Goal: Information Seeking & Learning: Learn about a topic

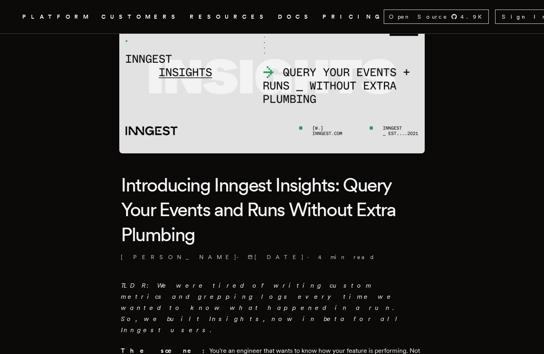
scroll to position [60, 0]
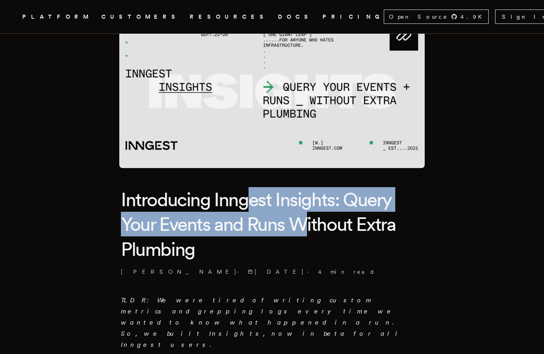
drag, startPoint x: 263, startPoint y: 203, endPoint x: 310, endPoint y: 221, distance: 50.2
click at [310, 219] on h1 "Introducing Inngest Insights: Query Your Events and Runs Without Extra Plumbing" at bounding box center [272, 224] width 302 height 74
click at [310, 221] on h1 "Introducing Inngest Insights: Query Your Events and Runs Without Extra Plumbing" at bounding box center [272, 224] width 302 height 74
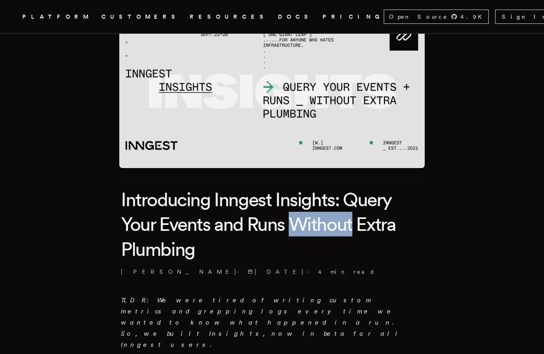
click at [310, 221] on h1 "Introducing Inngest Insights: Query Your Events and Runs Without Extra Plumbing" at bounding box center [272, 224] width 302 height 74
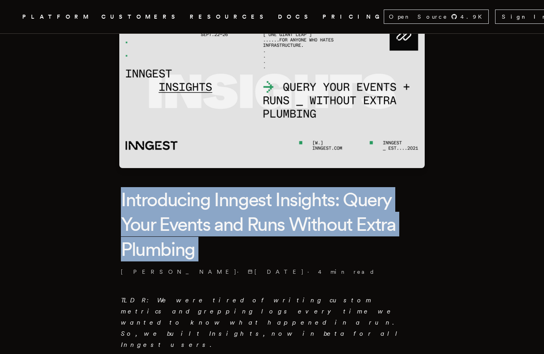
click at [310, 221] on h1 "Introducing Inngest Insights: Query Your Events and Runs Without Extra Plumbing" at bounding box center [272, 224] width 302 height 74
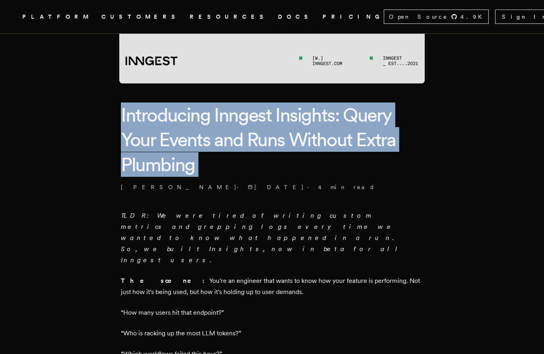
scroll to position [150, 0]
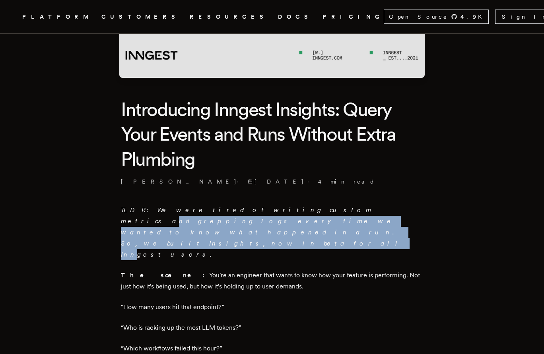
drag, startPoint x: 258, startPoint y: 210, endPoint x: 300, endPoint y: 226, distance: 45.6
click at [300, 226] on p "TLDR: We were tired of writing custom metrics and grepping logs every time we w…" at bounding box center [272, 233] width 302 height 56
drag, startPoint x: 311, startPoint y: 222, endPoint x: 277, endPoint y: 212, distance: 36.2
click at [277, 212] on em "TLDR: We were tired of writing custom metrics and grepping logs every time we w…" at bounding box center [262, 232] width 282 height 52
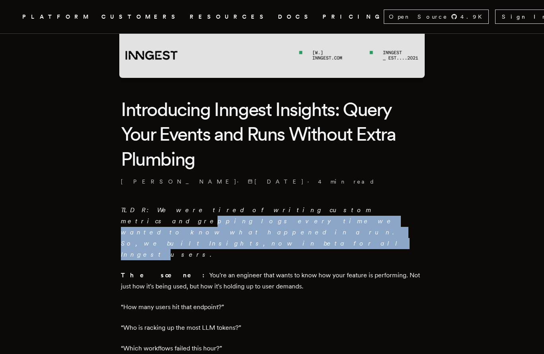
click at [277, 212] on em "TLDR: We were tired of writing custom metrics and grepping logs every time we w…" at bounding box center [262, 232] width 282 height 52
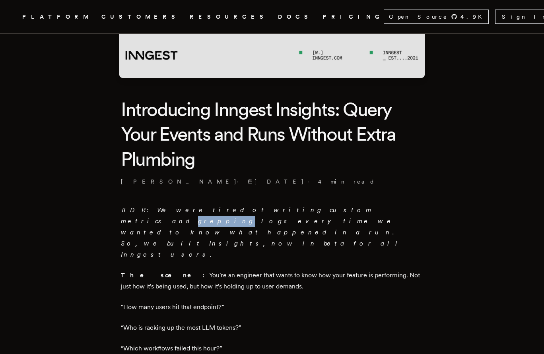
click at [277, 212] on em "TLDR: We were tired of writing custom metrics and grepping logs every time we w…" at bounding box center [262, 232] width 282 height 52
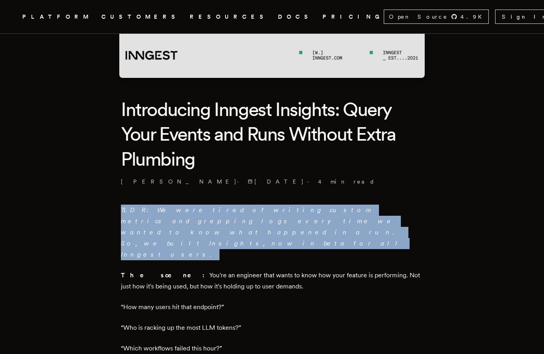
click at [277, 212] on em "TLDR: We were tired of writing custom metrics and grepping logs every time we w…" at bounding box center [262, 232] width 282 height 52
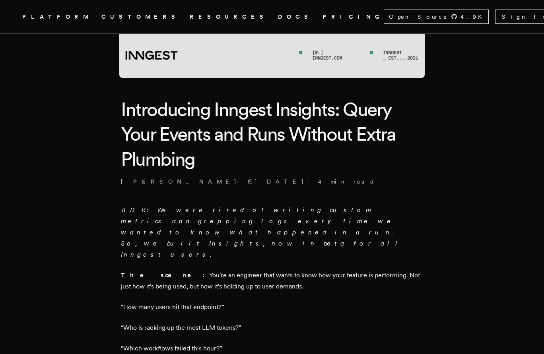
click at [271, 212] on em "TLDR: We were tired of writing custom metrics and grepping logs every time we w…" at bounding box center [262, 232] width 282 height 52
drag, startPoint x: 183, startPoint y: 226, endPoint x: 278, endPoint y: 223, distance: 95.9
click at [277, 223] on p "TLDR: We were tired of writing custom metrics and grepping logs every time we w…" at bounding box center [272, 233] width 302 height 56
click at [278, 223] on em "TLDR: We were tired of writing custom metrics and grepping logs every time we w…" at bounding box center [262, 232] width 282 height 52
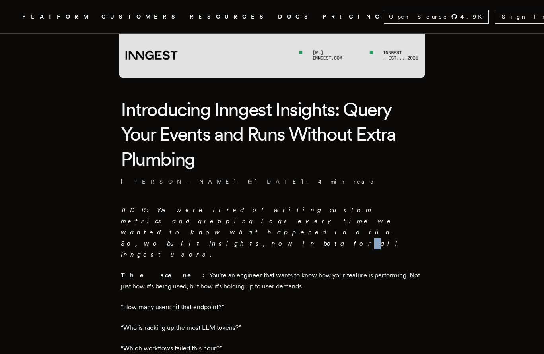
click at [278, 223] on em "TLDR: We were tired of writing custom metrics and grepping logs every time we w…" at bounding box center [262, 232] width 282 height 52
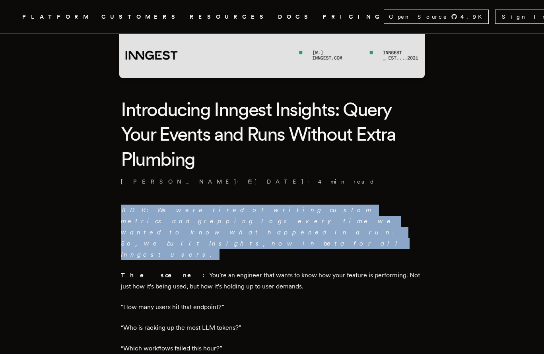
click at [278, 223] on em "TLDR: We were tired of writing custom metrics and grepping logs every time we w…" at bounding box center [262, 232] width 282 height 52
click at [292, 222] on em "TLDR: We were tired of writing custom metrics and grepping logs every time we w…" at bounding box center [262, 232] width 282 height 52
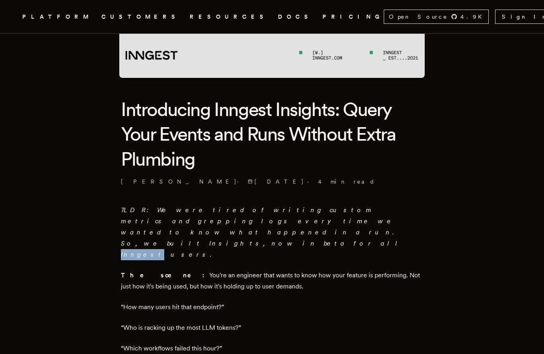
click at [292, 222] on em "TLDR: We were tired of writing custom metrics and grepping logs every time we w…" at bounding box center [262, 232] width 282 height 52
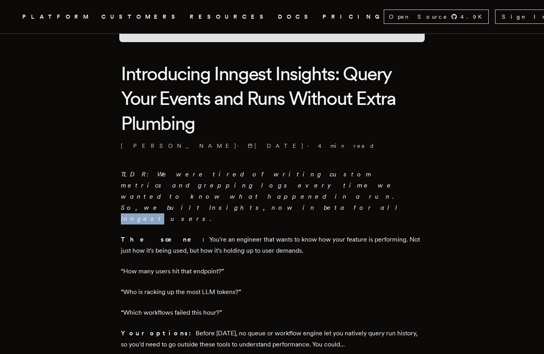
scroll to position [198, 0]
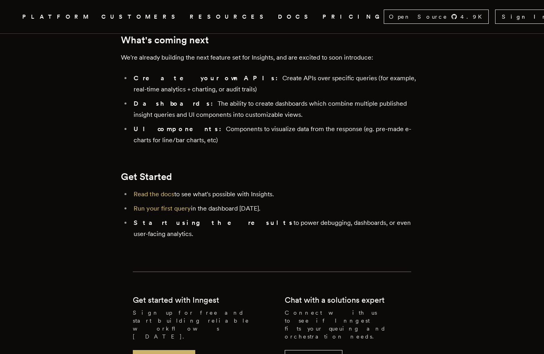
scroll to position [1639, 0]
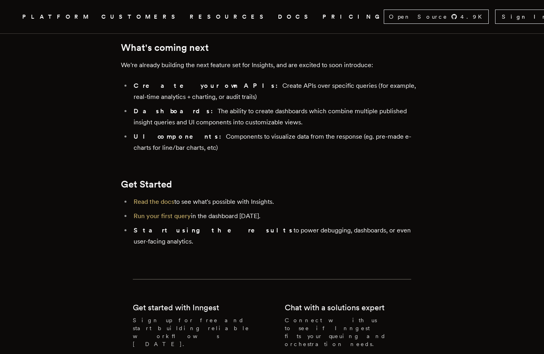
click at [199, 227] on strong "Start using the results" at bounding box center [214, 231] width 160 height 8
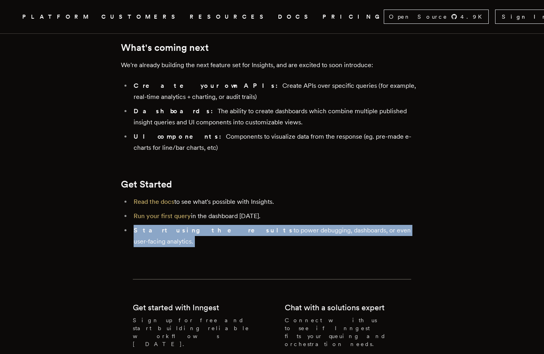
click at [199, 227] on strong "Start using the results" at bounding box center [214, 231] width 160 height 8
